Goal: Information Seeking & Learning: Learn about a topic

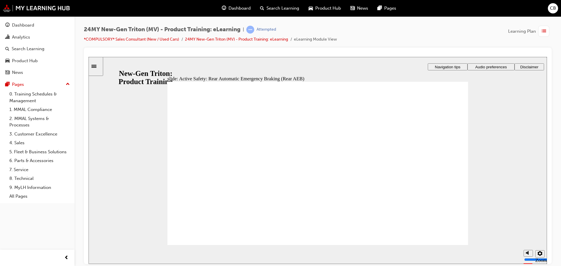
drag, startPoint x: 449, startPoint y: 203, endPoint x: 413, endPoint y: 116, distance: 94.3
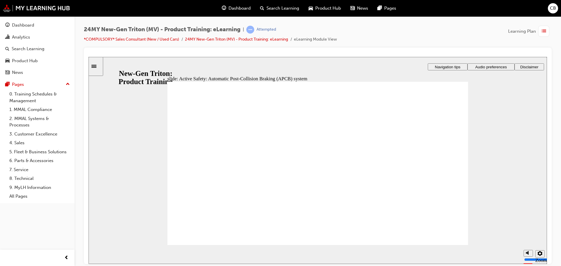
drag, startPoint x: 413, startPoint y: 197, endPoint x: 434, endPoint y: 192, distance: 21.2
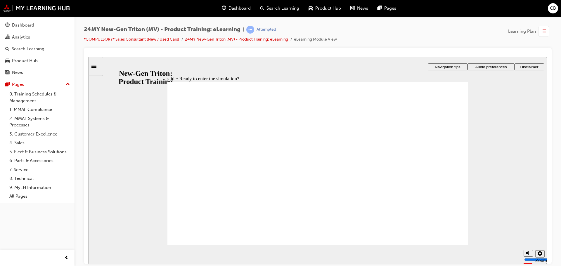
checkbox input "true"
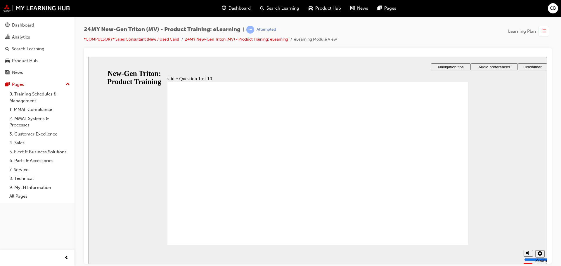
radio input "false"
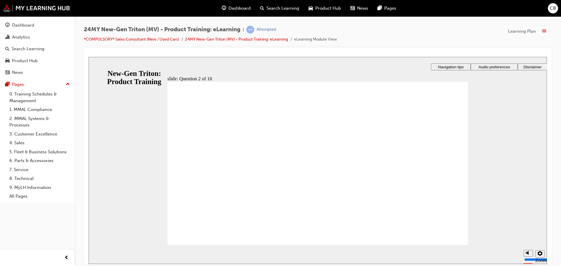
radio input "true"
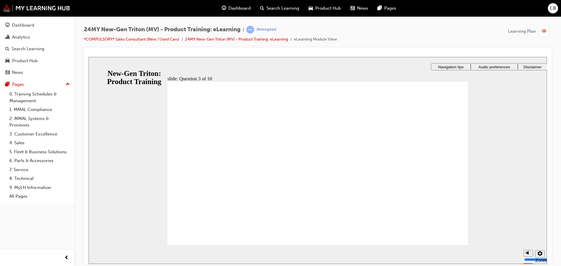
checkbox input "true"
drag, startPoint x: 182, startPoint y: 166, endPoint x: 186, endPoint y: 149, distance: 17.6
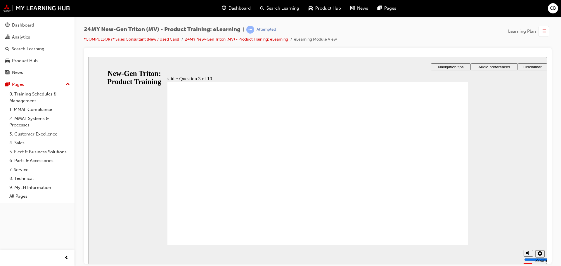
checkbox input "true"
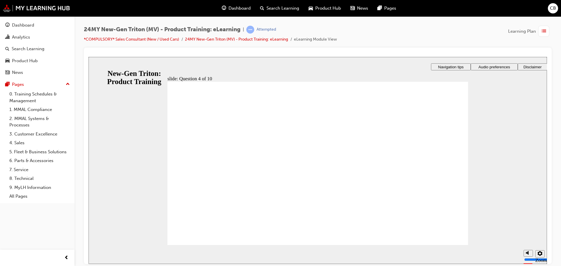
drag, startPoint x: 206, startPoint y: 235, endPoint x: 200, endPoint y: 231, distance: 7.3
checkbox input "true"
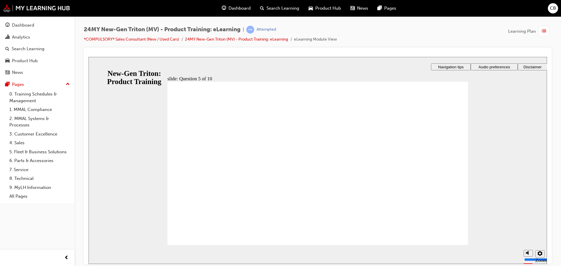
checkbox input "true"
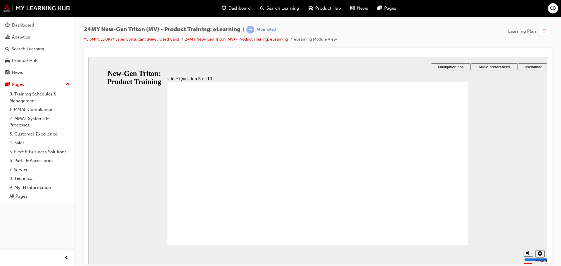
checkbox input "false"
checkbox input "true"
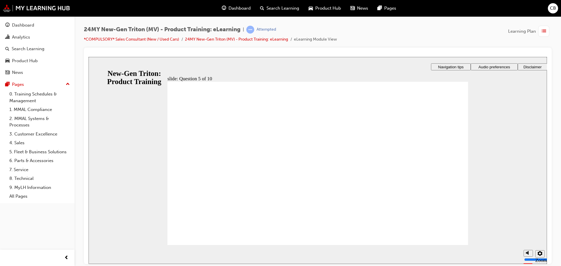
drag, startPoint x: 443, startPoint y: 237, endPoint x: 385, endPoint y: 59, distance: 187.0
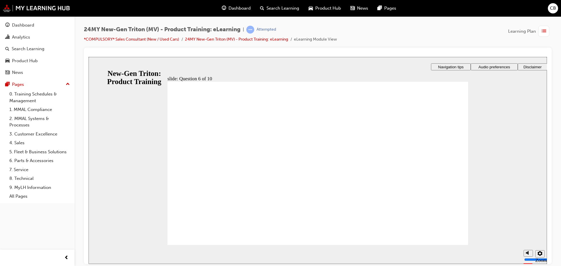
radio input "false"
radio input "true"
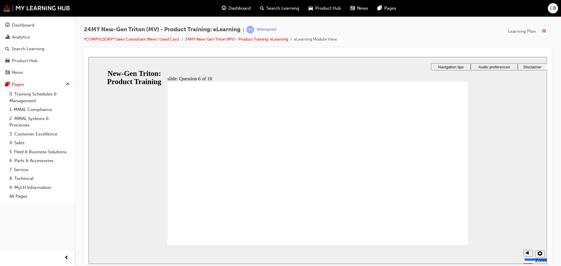
checkbox input "true"
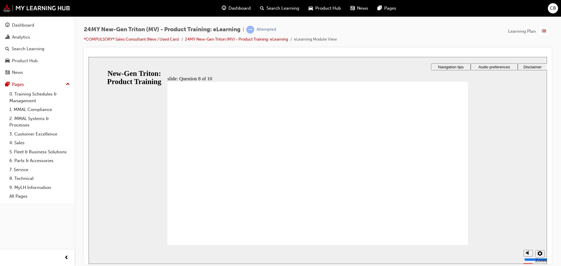
radio input "true"
drag, startPoint x: 323, startPoint y: 201, endPoint x: 420, endPoint y: 224, distance: 99.3
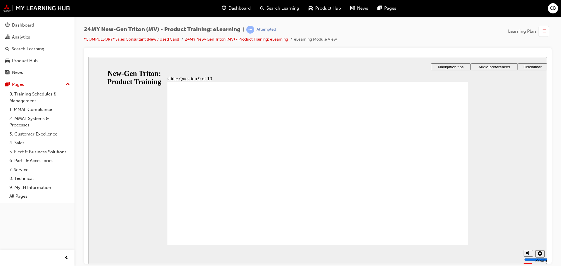
radio input "true"
drag, startPoint x: 180, startPoint y: 141, endPoint x: 193, endPoint y: 218, distance: 78.5
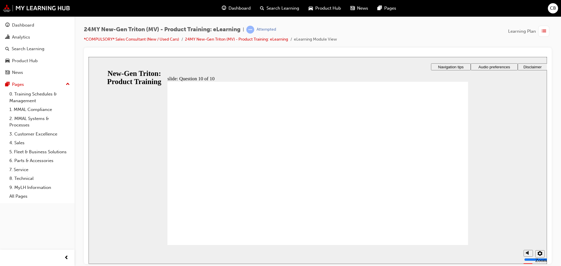
radio input "true"
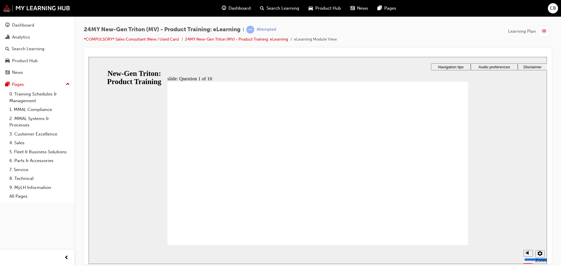
checkbox input "true"
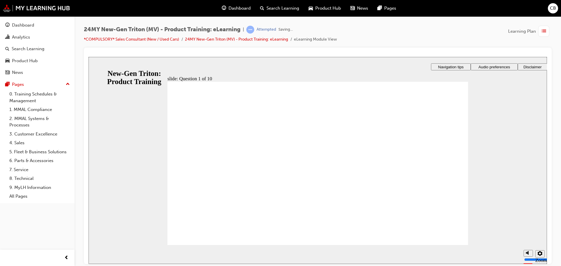
radio input "true"
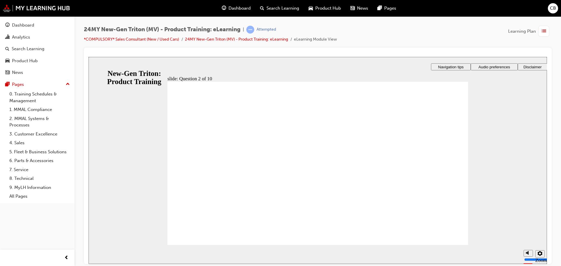
drag, startPoint x: 180, startPoint y: 154, endPoint x: 179, endPoint y: 162, distance: 7.7
checkbox input "true"
